Goal: Task Accomplishment & Management: Manage account settings

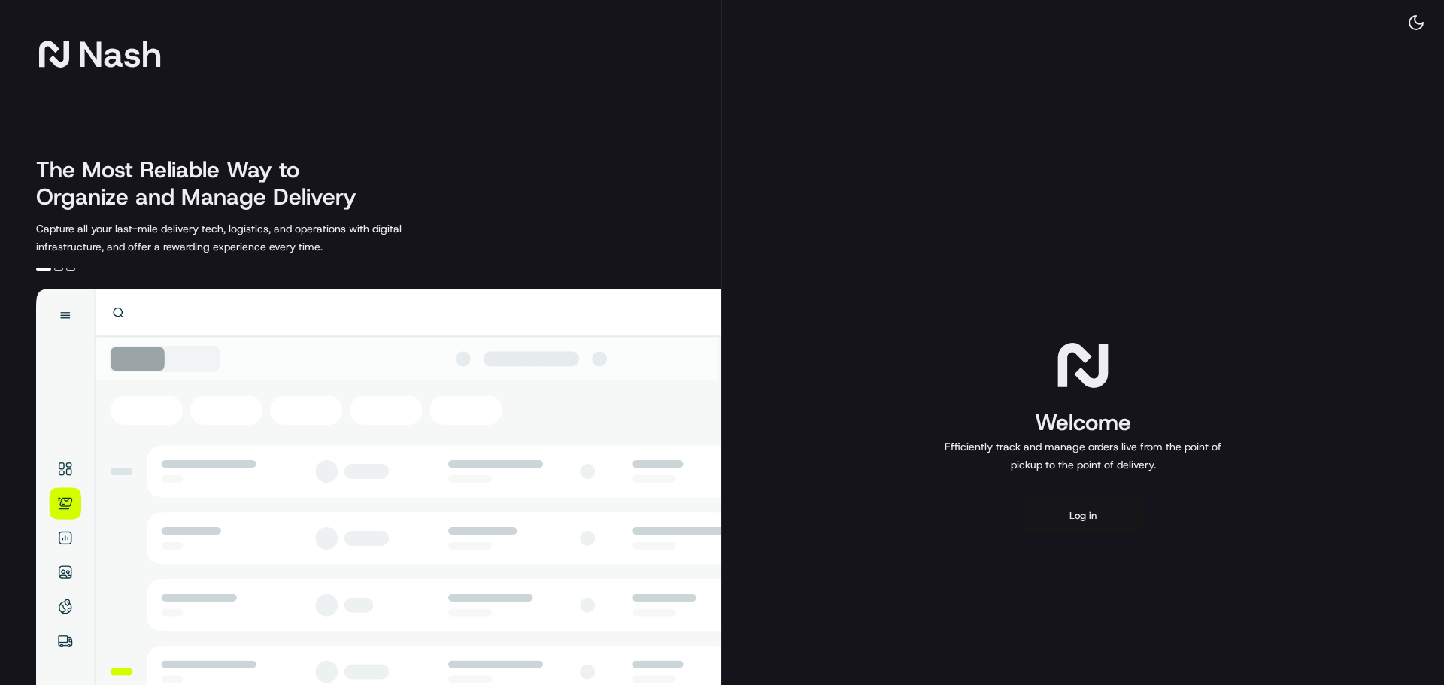
click at [1066, 515] on button "Log in" at bounding box center [1083, 516] width 120 height 36
